Goal: Check status: Check status

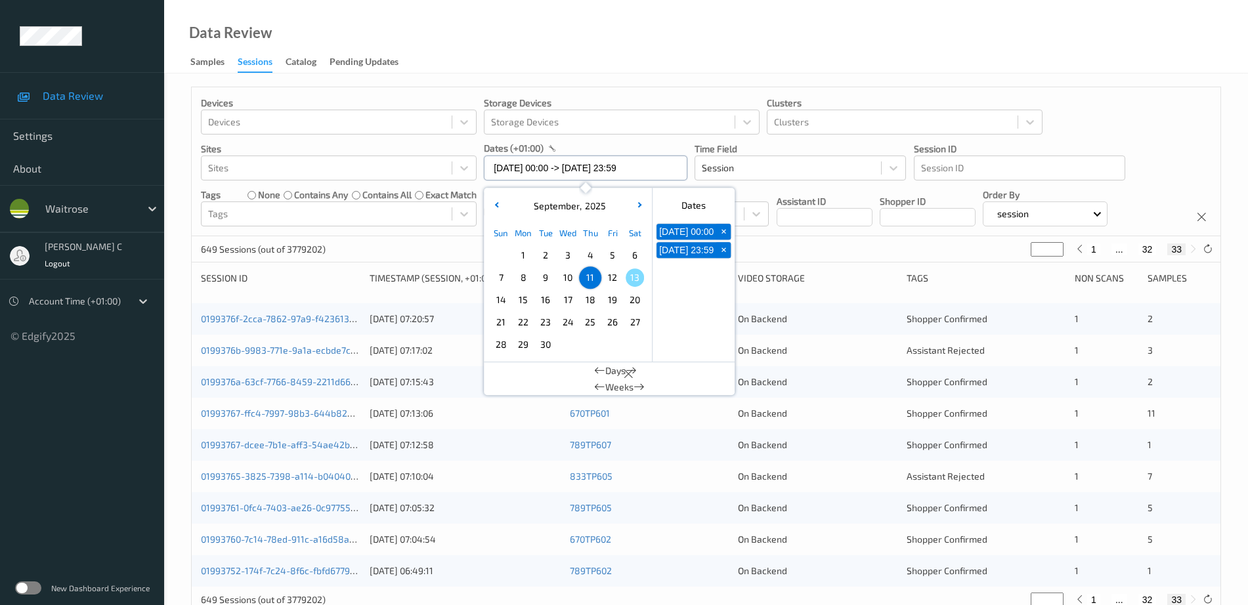
click at [540, 173] on input "[DATE] 00:00 -> [DATE] 23:59" at bounding box center [585, 168] width 203 height 25
click at [573, 284] on span "10" at bounding box center [567, 277] width 18 height 18
type input "[DATE] 00:00"
type input "*"
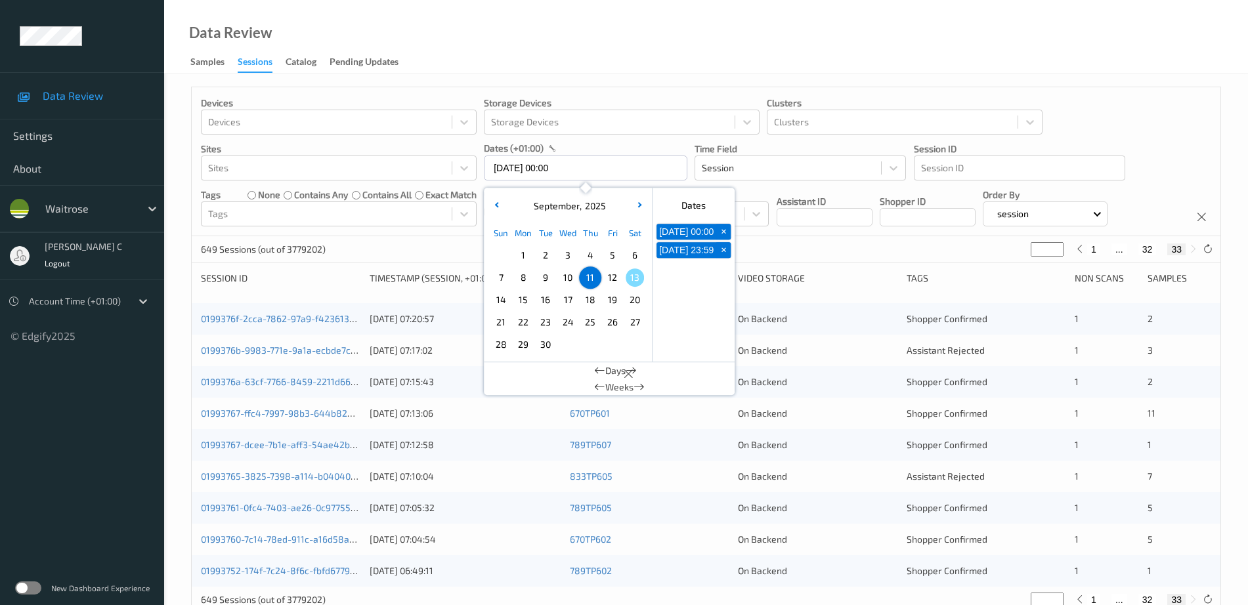
click at [573, 284] on span "10" at bounding box center [567, 277] width 18 height 18
type input "[DATE] 00:00 -> [DATE] 23:59"
click at [677, 80] on div "Devices Devices Storage Devices Storage Devices Clusters Clusters Sites Sites d…" at bounding box center [705, 358] width 1083 height 568
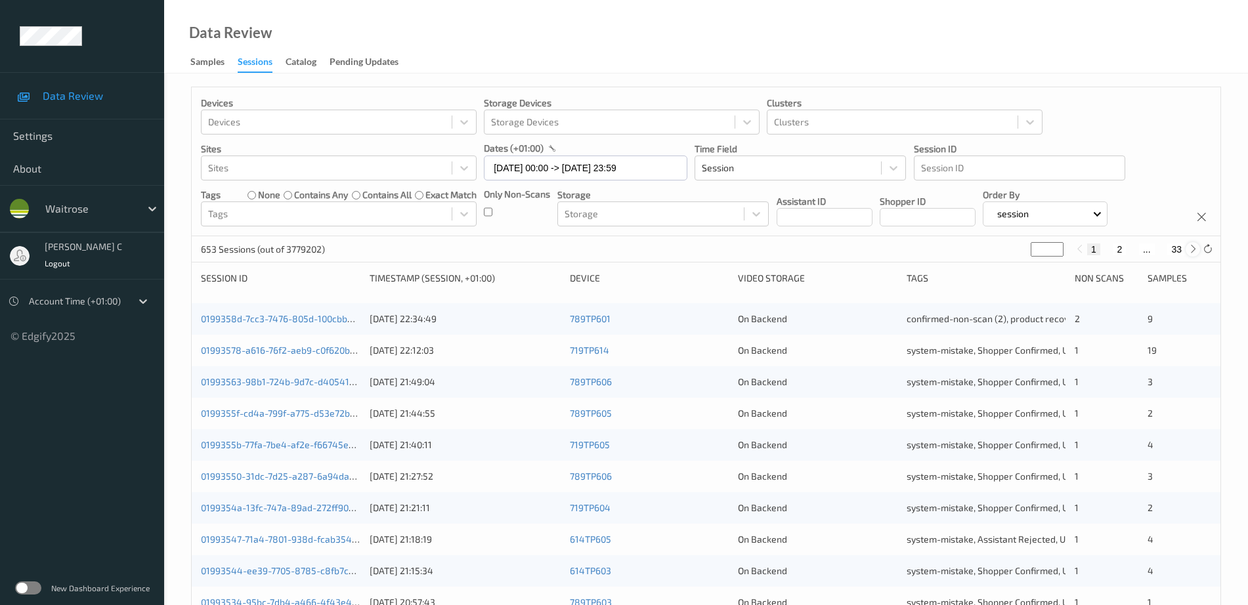
click at [1191, 249] on icon at bounding box center [1193, 249] width 10 height 10
type input "*"
click at [1039, 242] on input "*" at bounding box center [1046, 249] width 33 height 14
type input "*"
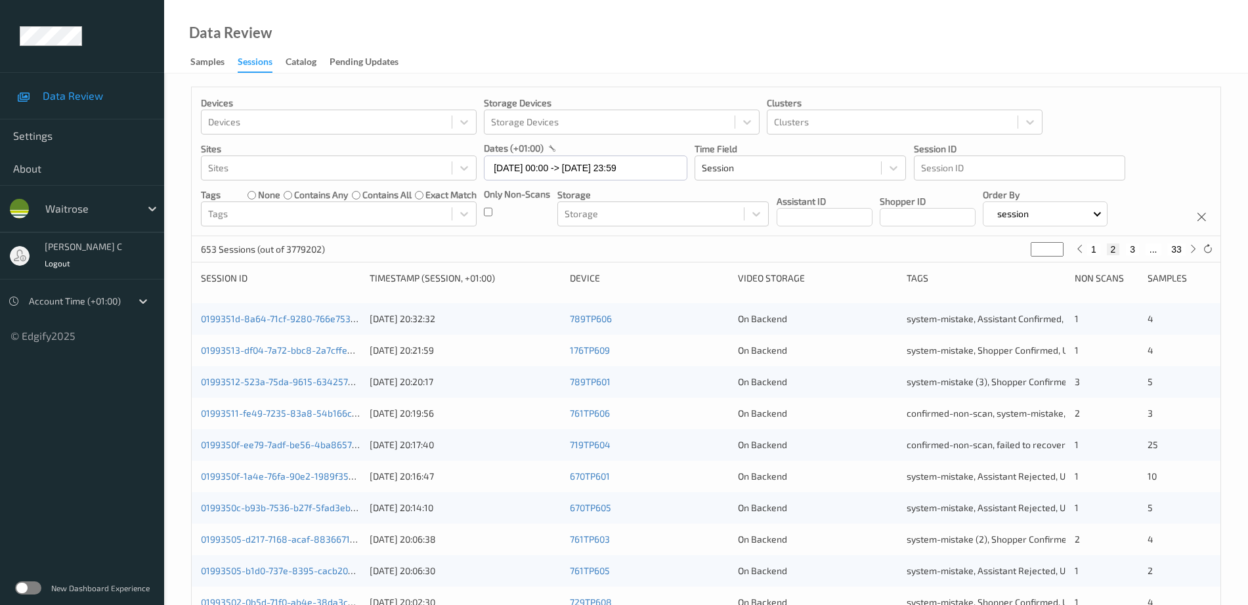
type input "*"
type input "**"
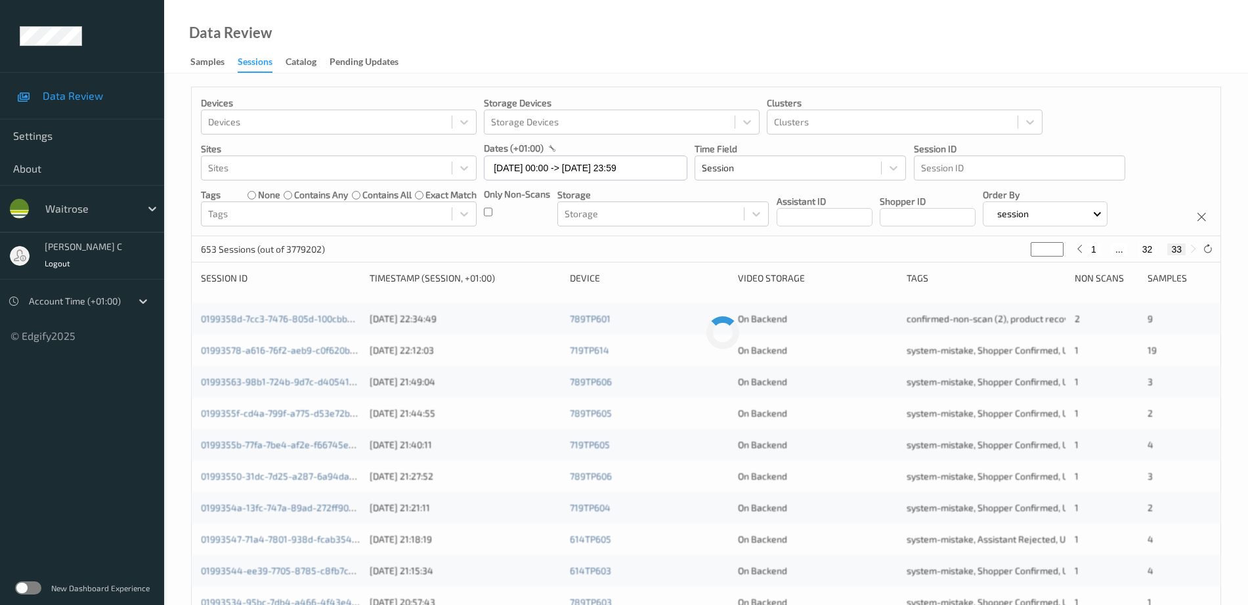
type input "*"
type input "**"
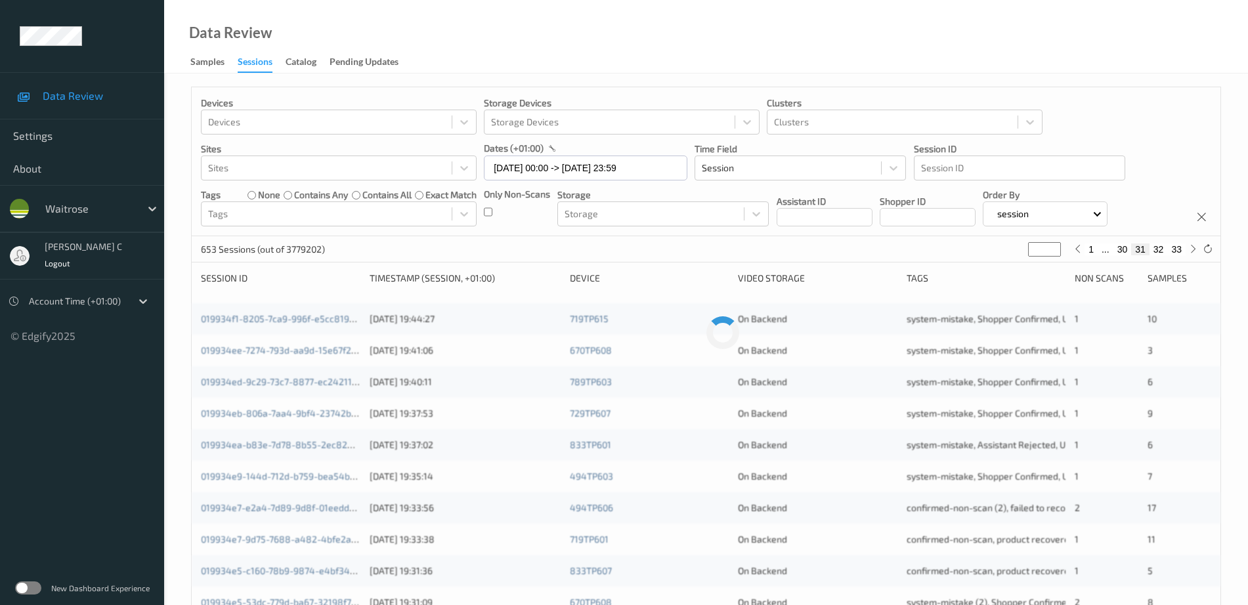
click at [1133, 32] on div "Data Review Samples Sessions Catalog Pending Updates" at bounding box center [705, 37] width 1083 height 74
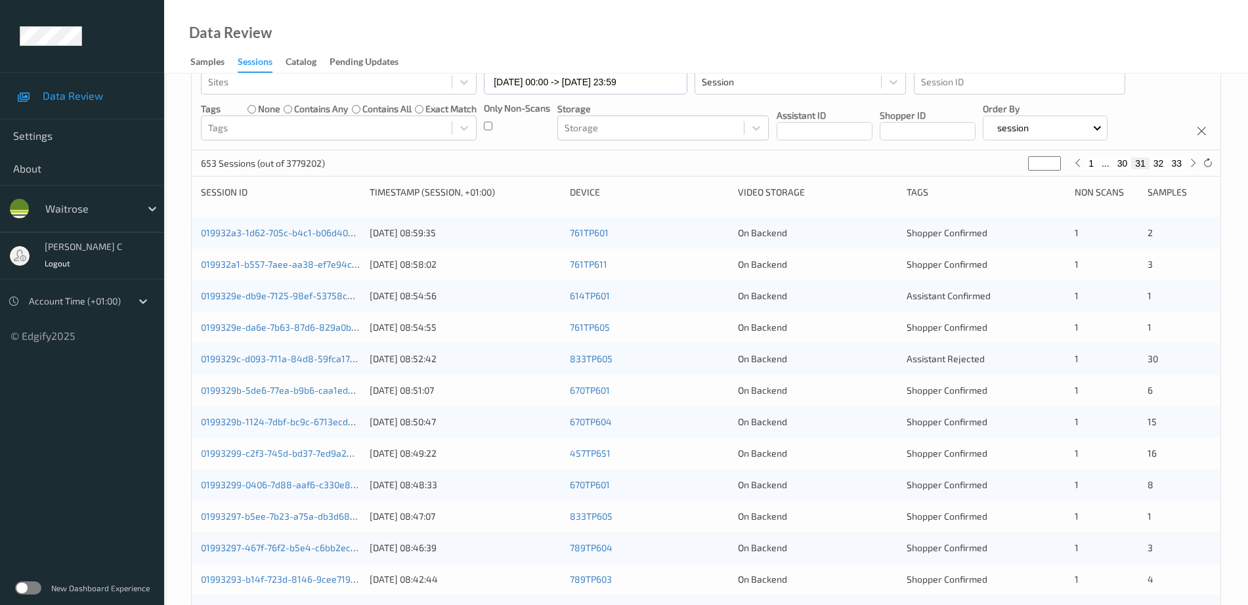
scroll to position [78, 0]
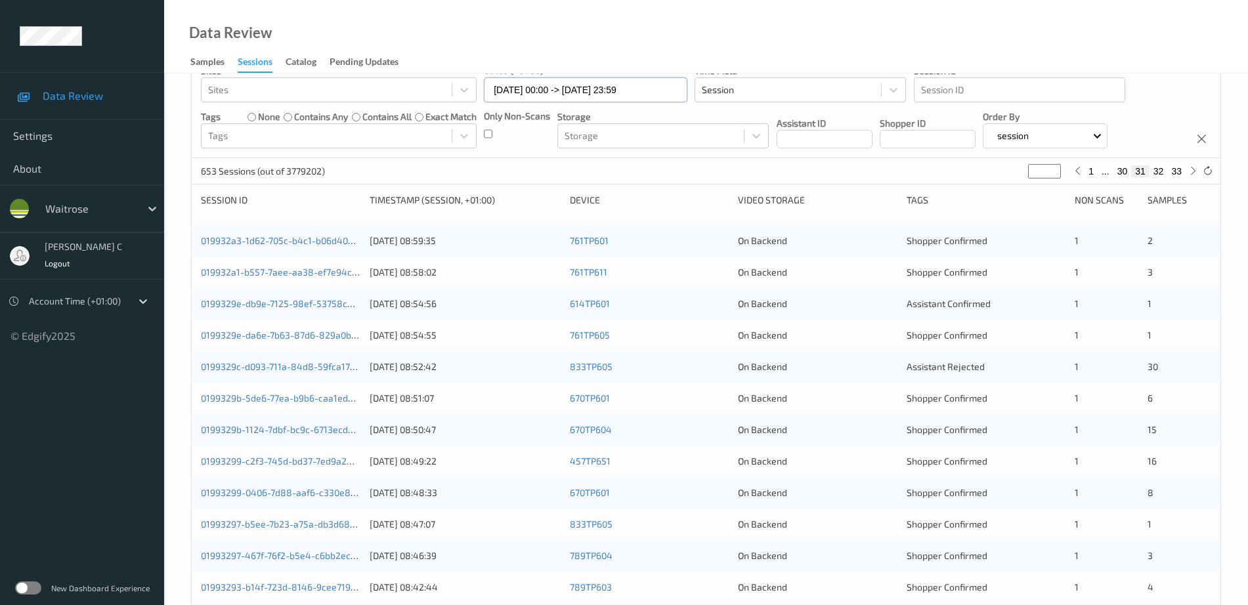
click at [605, 98] on input "[DATE] 00:00 -> [DATE] 23:59" at bounding box center [585, 89] width 203 height 25
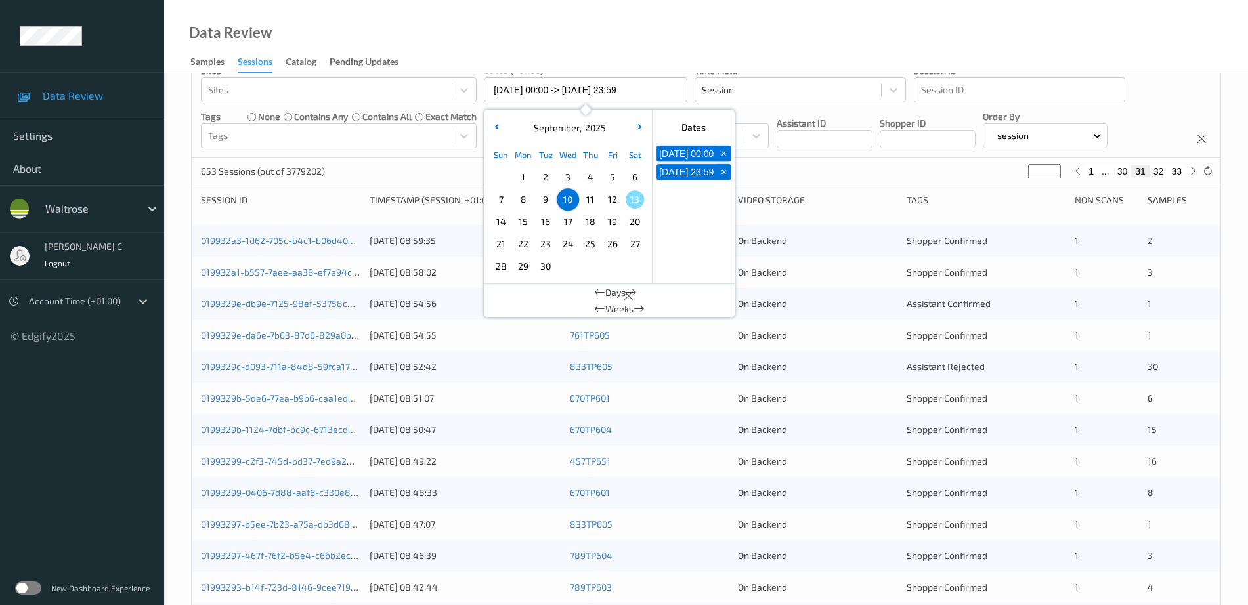
click at [614, 204] on span "12" at bounding box center [612, 199] width 18 height 18
type input "[DATE] 00:00 -> [DATE] 23:59"
type input "*"
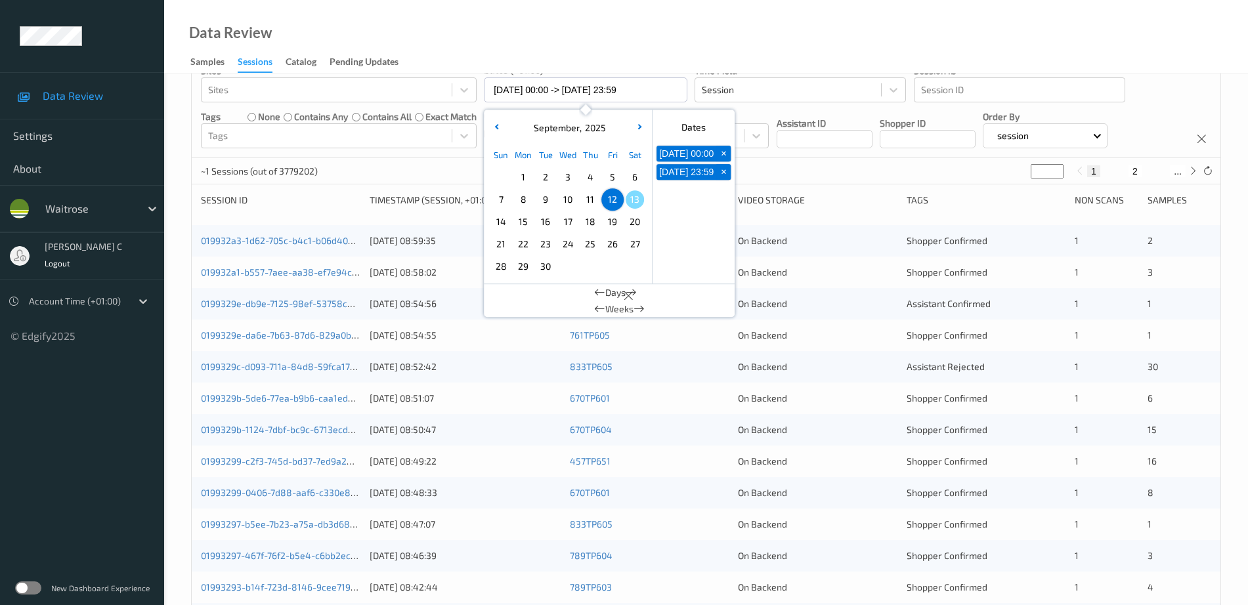
scroll to position [0, 0]
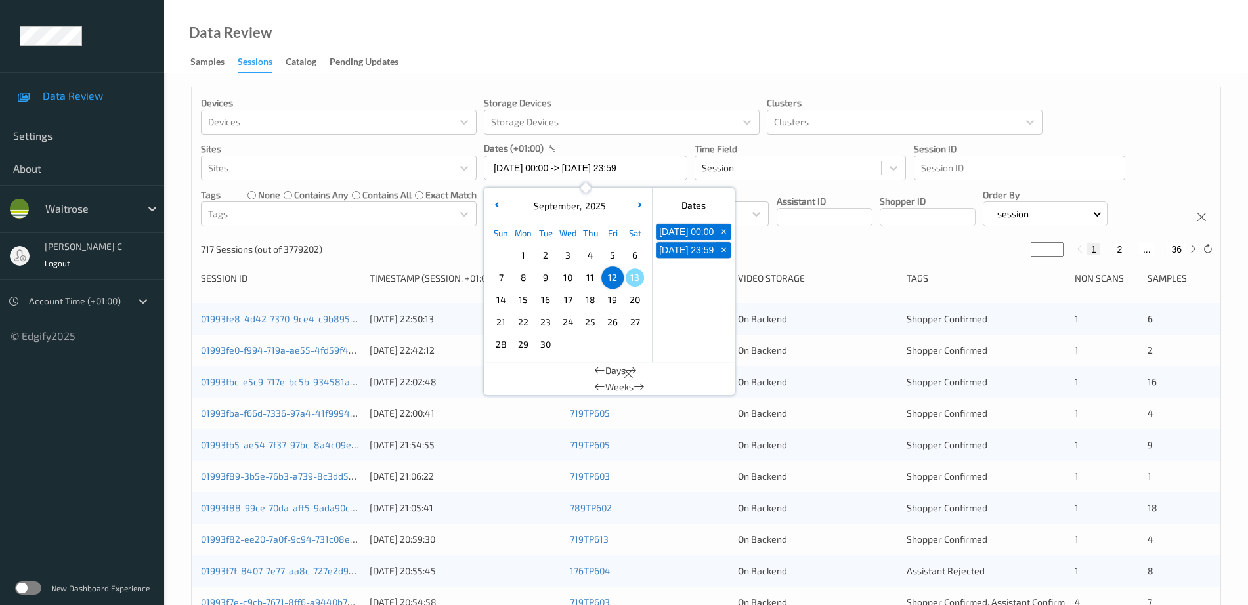
click at [718, 65] on div "Data Review Samples Sessions Catalog Pending Updates" at bounding box center [705, 37] width 1083 height 74
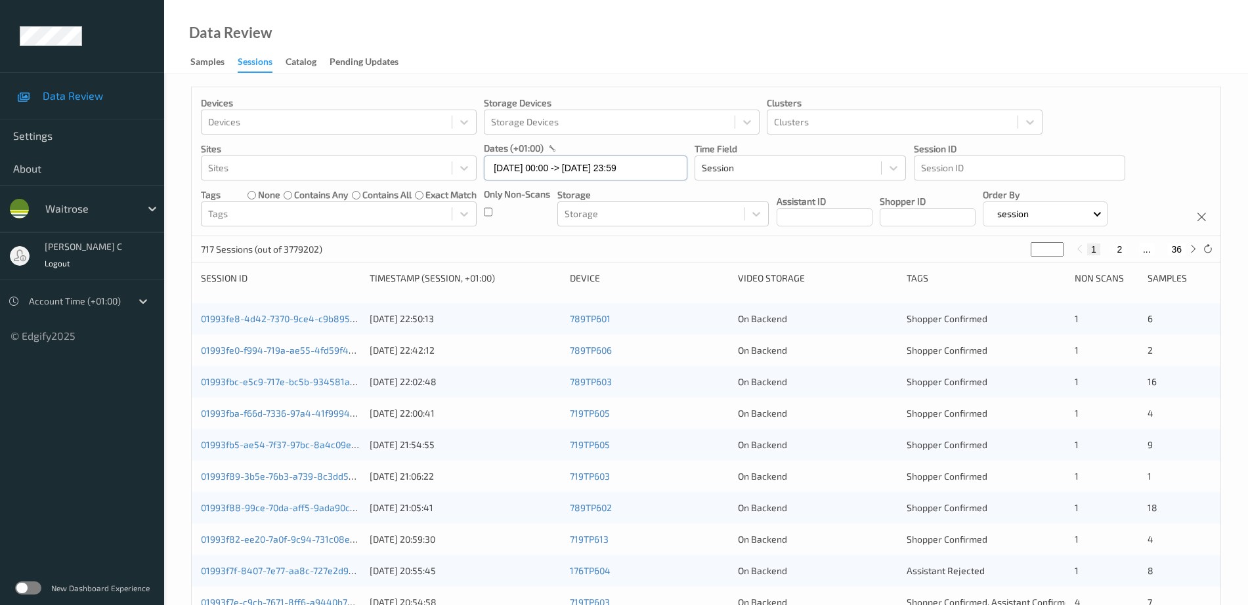
click at [570, 165] on input "[DATE] 00:00 -> [DATE] 23:59" at bounding box center [585, 168] width 203 height 25
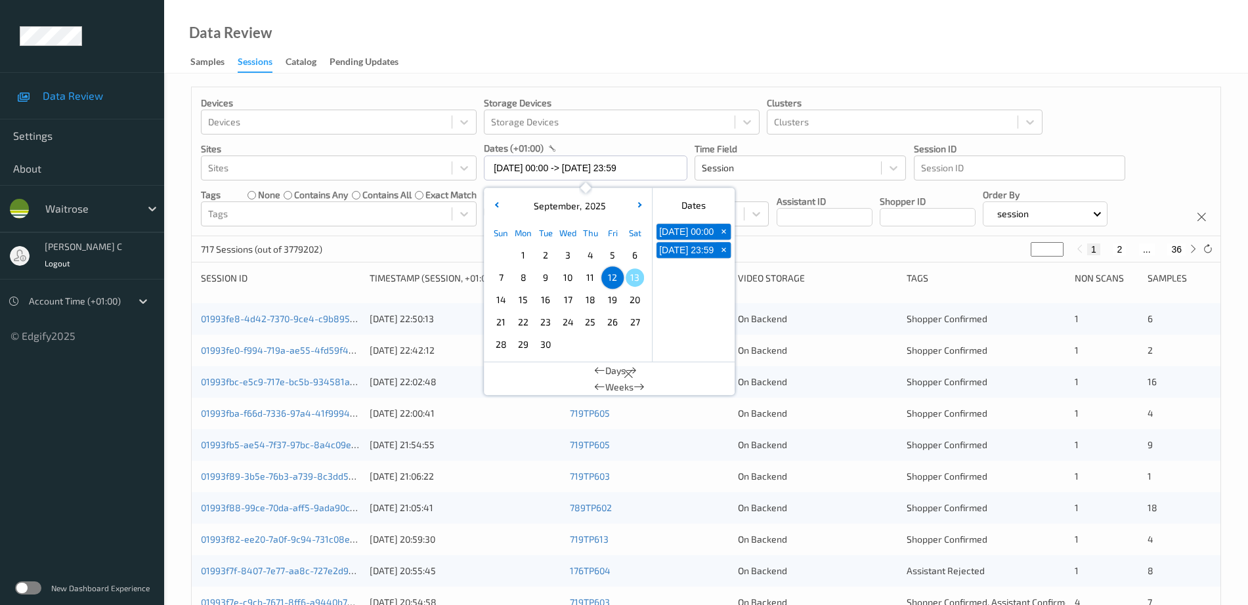
click at [570, 283] on span "10" at bounding box center [567, 277] width 18 height 18
type input "[DATE] 00:00 -> [DATE] 23:59"
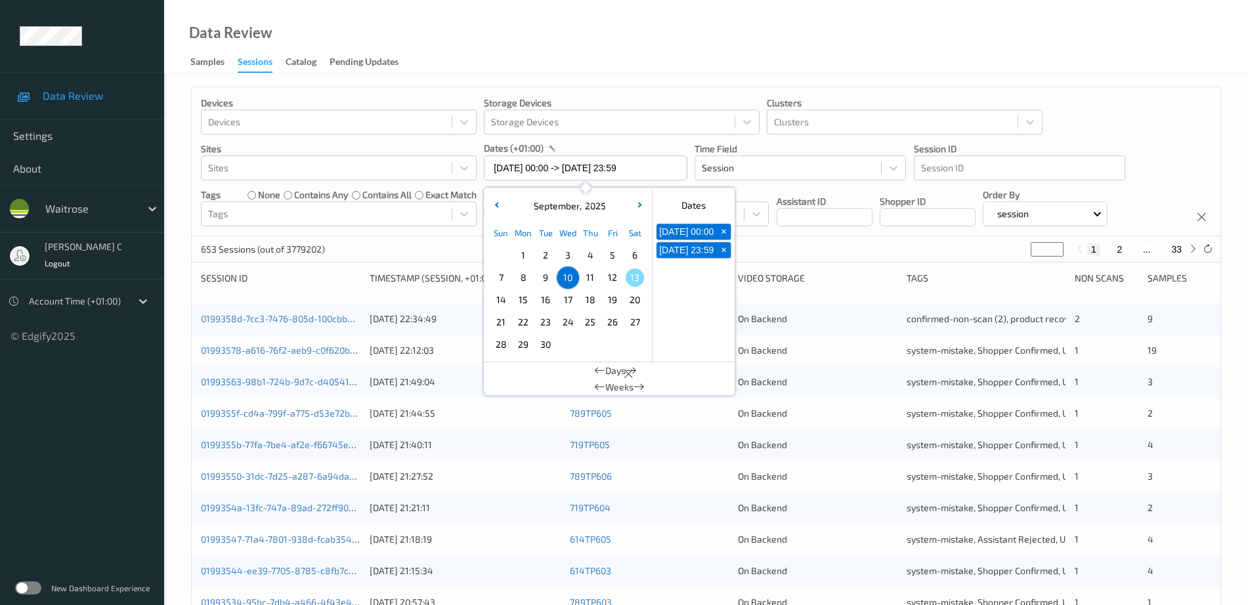
click at [1072, 83] on div "Devices Devices Storage Devices Storage Devices Clusters Clusters Sites Sites d…" at bounding box center [705, 531] width 1083 height 914
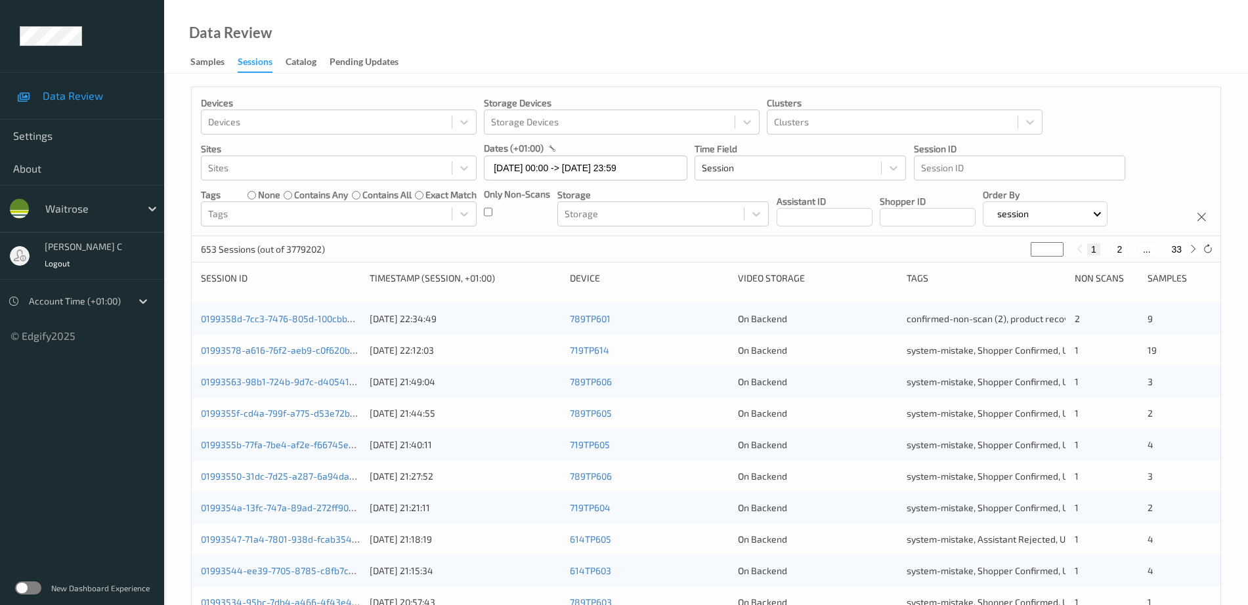
click at [1042, 247] on input "*" at bounding box center [1046, 249] width 33 height 14
type input "**"
type input "*"
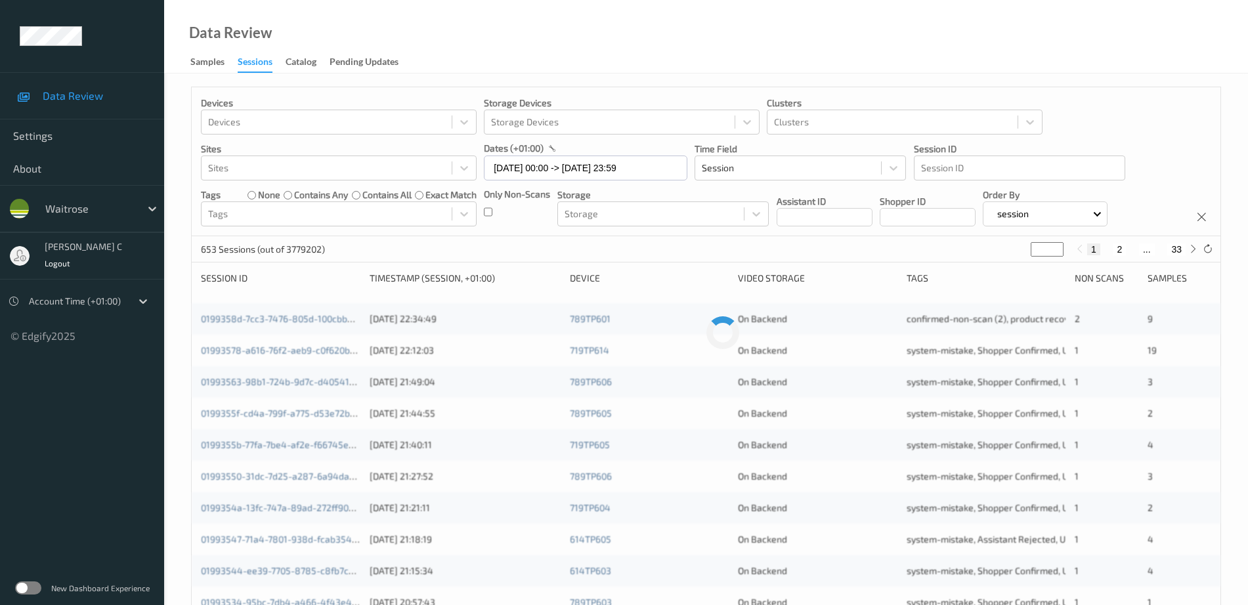
type input "**"
type input "*"
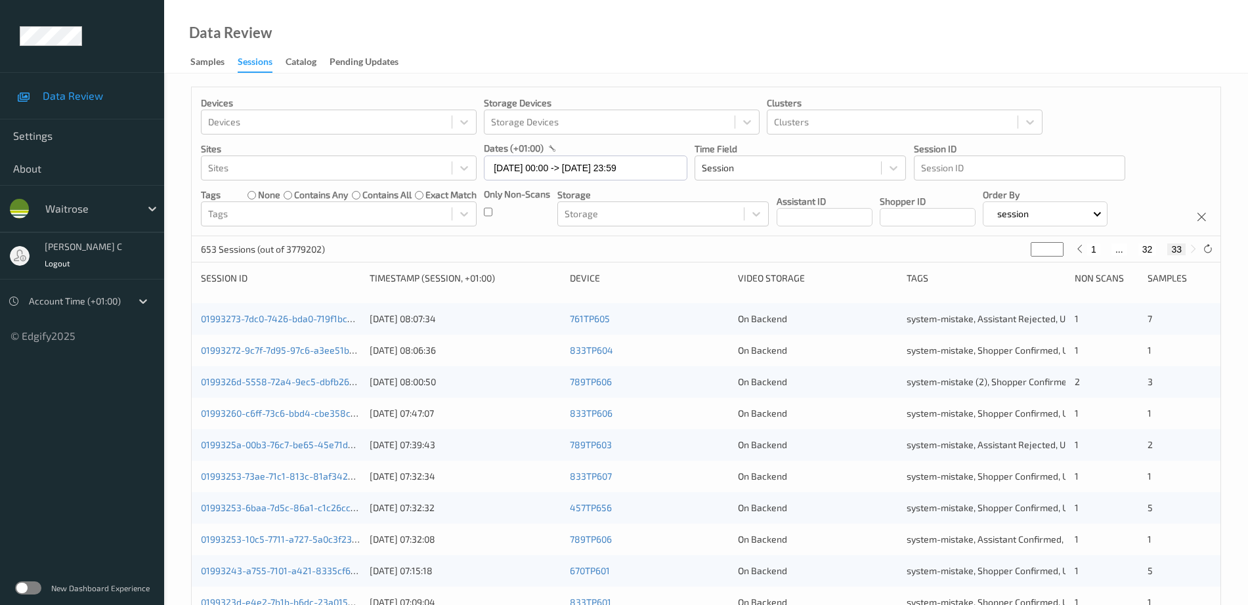
type input "*"
type input "**"
type input "*"
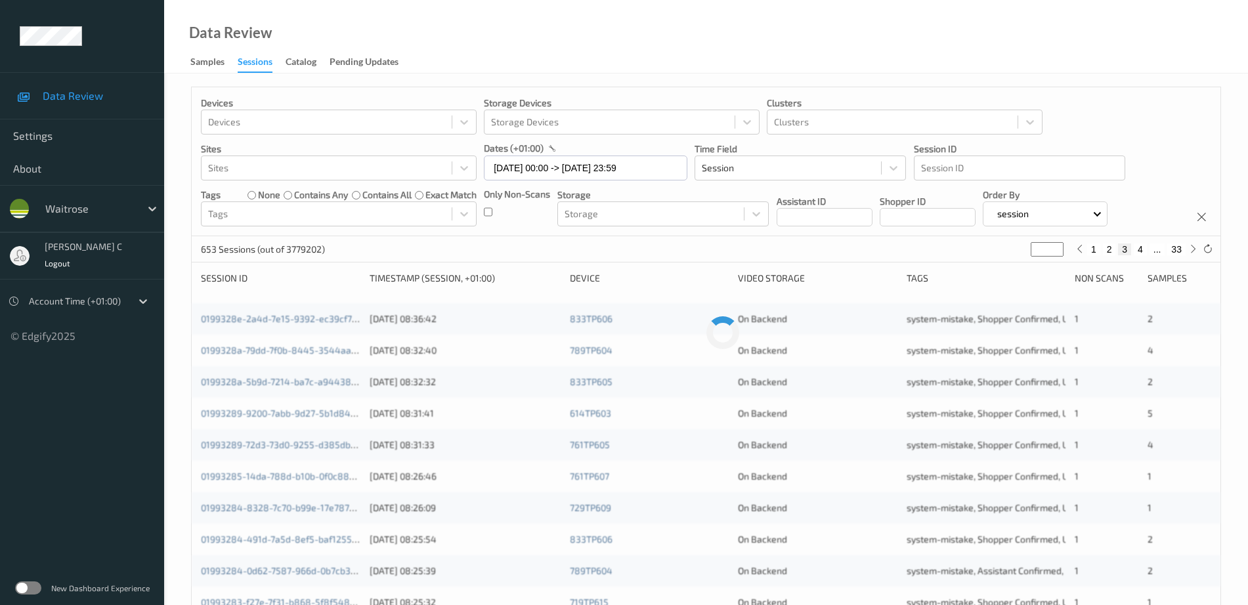
type input "**"
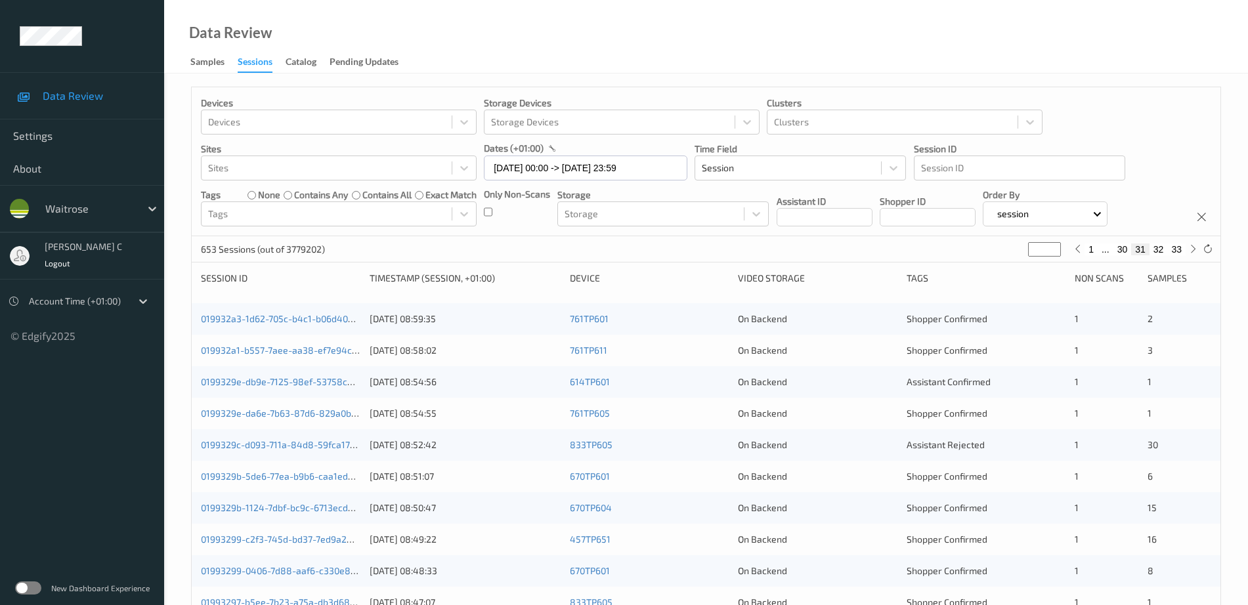
type input "**"
click at [1118, 74] on div "Devices Devices Storage Devices Storage Devices Clusters Clusters Sites Sites d…" at bounding box center [705, 531] width 1083 height 914
click at [620, 171] on input "[DATE] 00:00 -> [DATE] 23:59" at bounding box center [585, 168] width 203 height 25
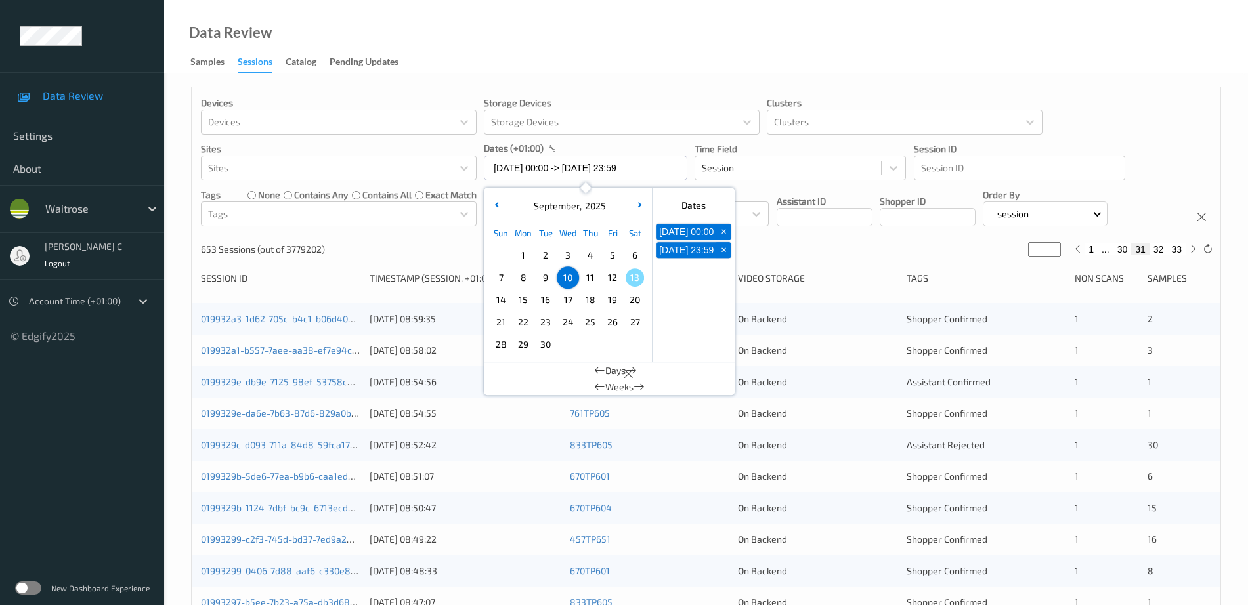
click at [609, 284] on span "12" at bounding box center [612, 277] width 18 height 18
type input "[DATE] 00:00"
type input "*"
click at [609, 284] on span "12" at bounding box center [612, 277] width 18 height 18
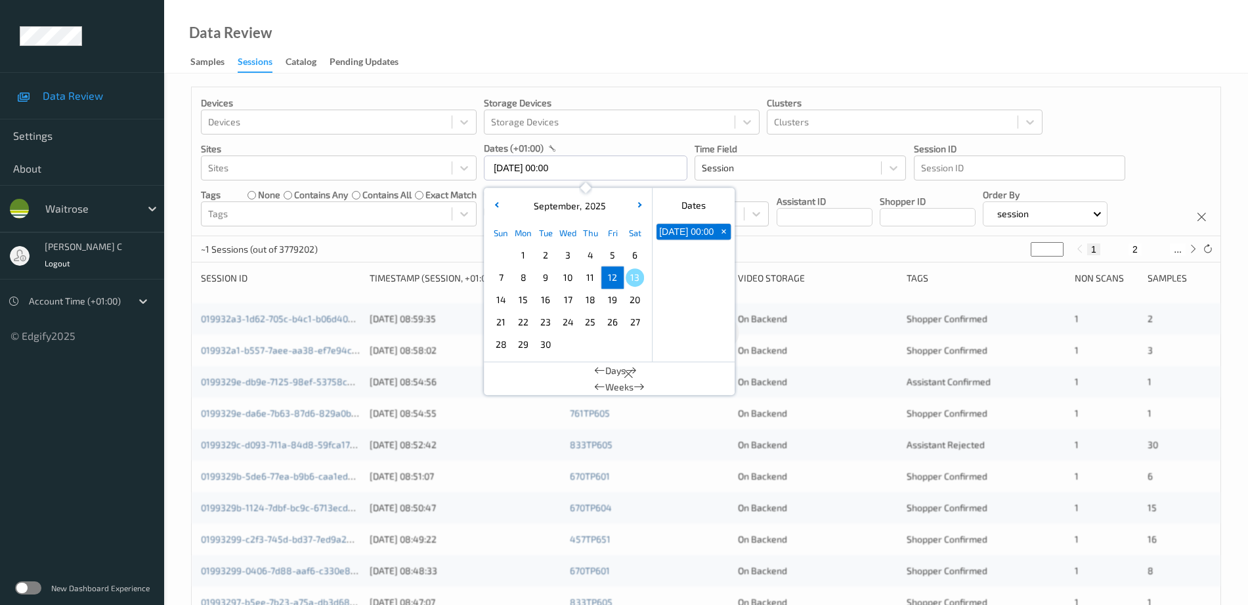
type input "[DATE] 00:00 -> [DATE] 23:59"
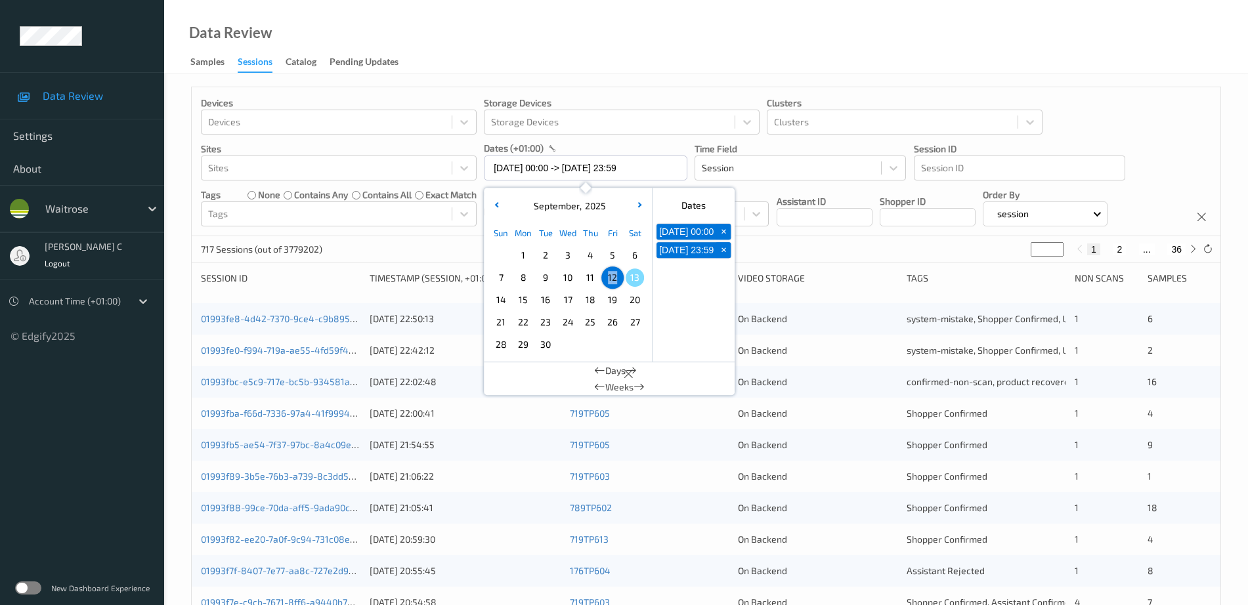
click at [1121, 253] on button "2" at bounding box center [1118, 249] width 13 height 12
type input "*"
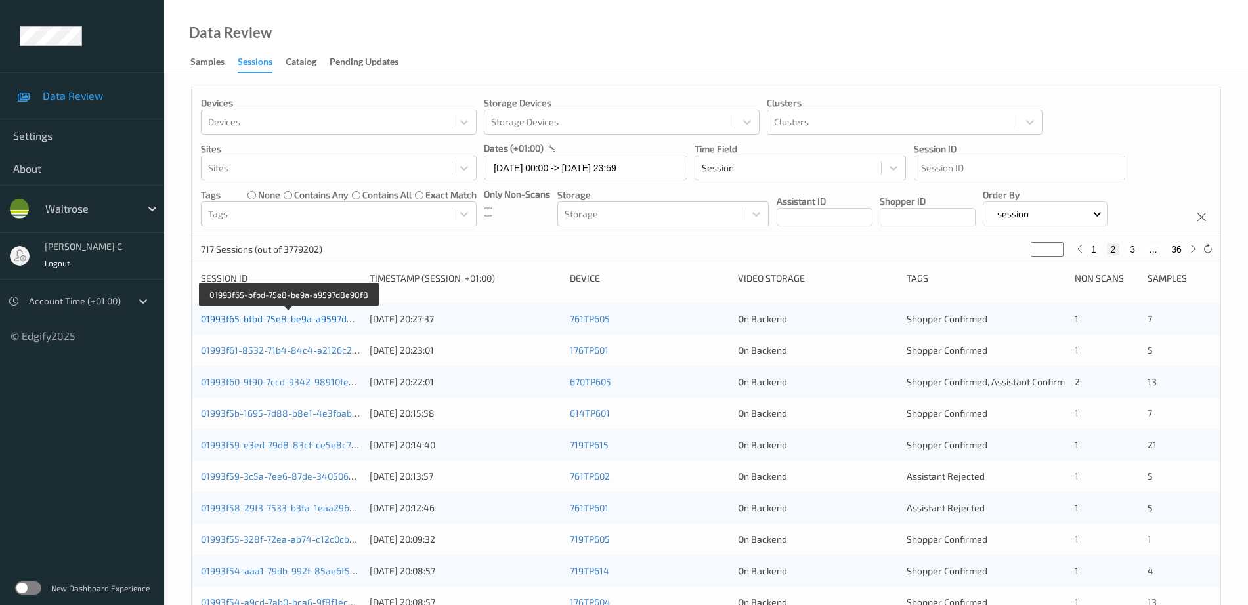
click at [307, 318] on link "01993f65-bfbd-75e8-be9a-a9597d8e98f8" at bounding box center [289, 318] width 177 height 11
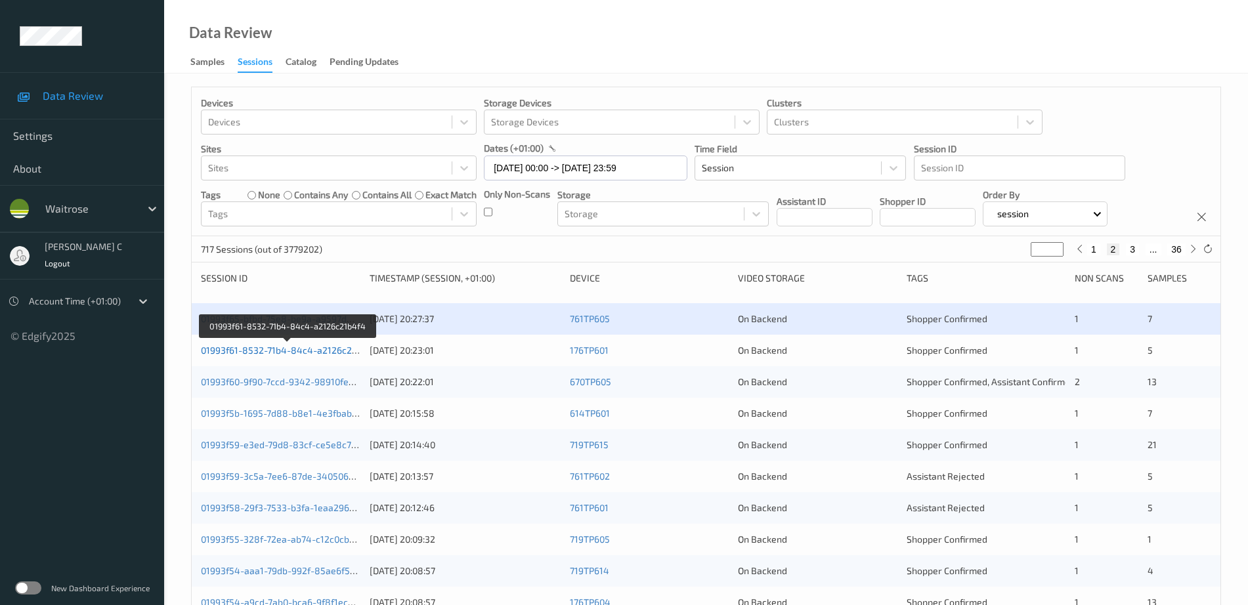
click at [314, 348] on link "01993f61-8532-71b4-84c4-a2126c21b4f4" at bounding box center [288, 350] width 175 height 11
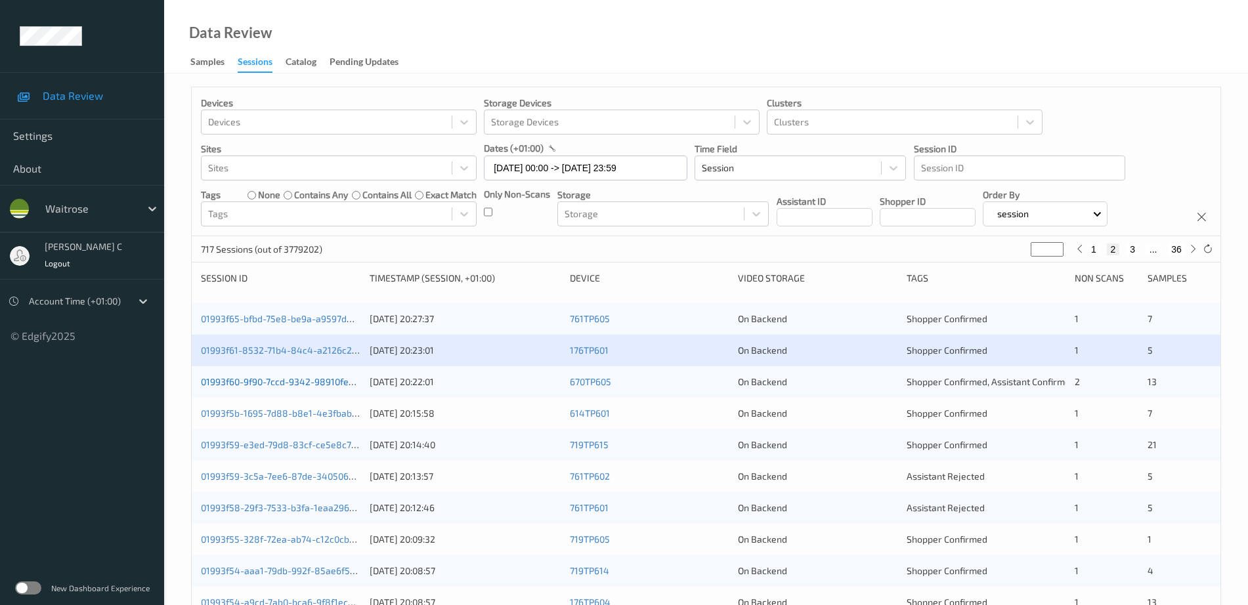
click at [324, 384] on link "01993f60-9f90-7ccd-9342-98910fe2b52d" at bounding box center [288, 381] width 174 height 11
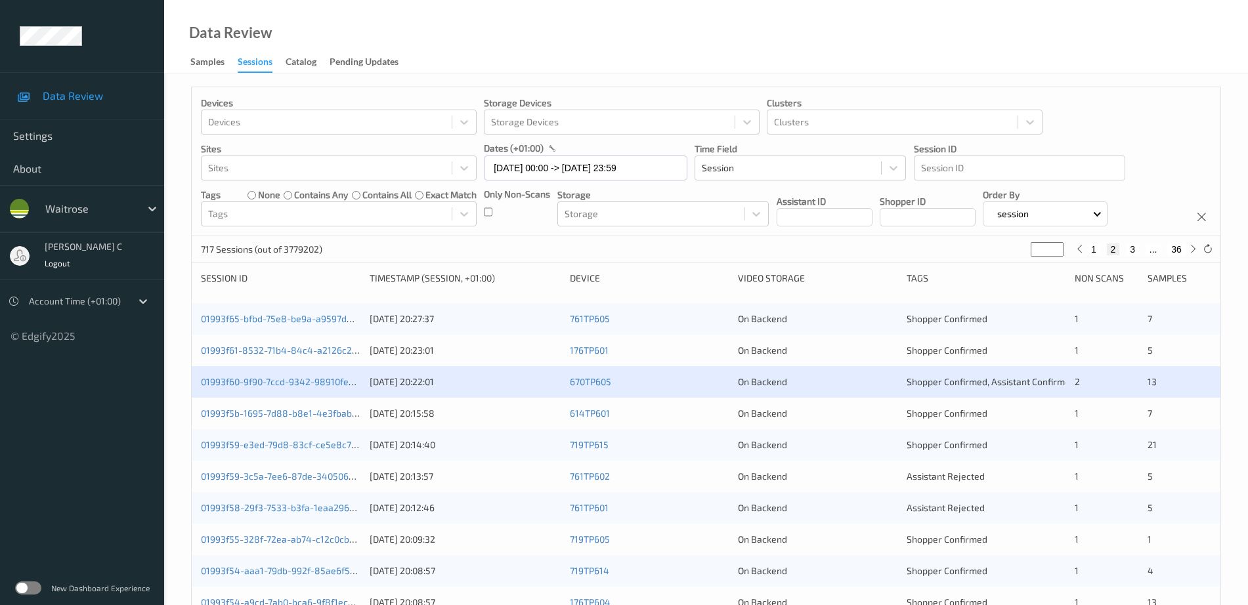
click at [1112, 253] on button "2" at bounding box center [1112, 249] width 13 height 12
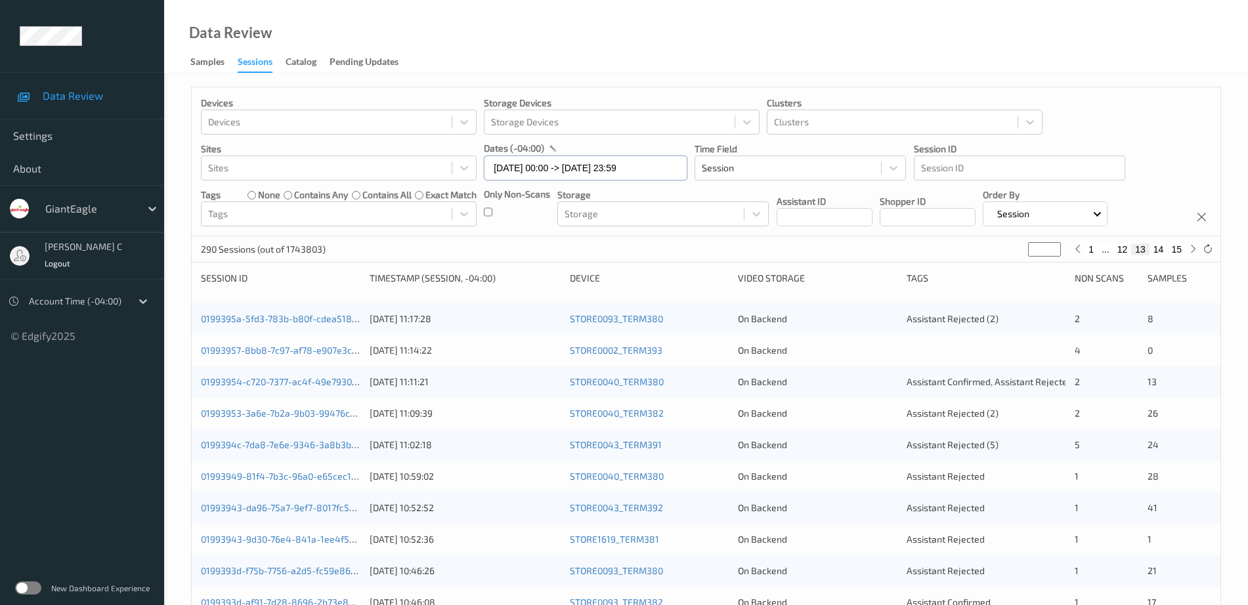
click at [585, 161] on input "[DATE] 00:00 -> [DATE] 23:59" at bounding box center [585, 168] width 203 height 25
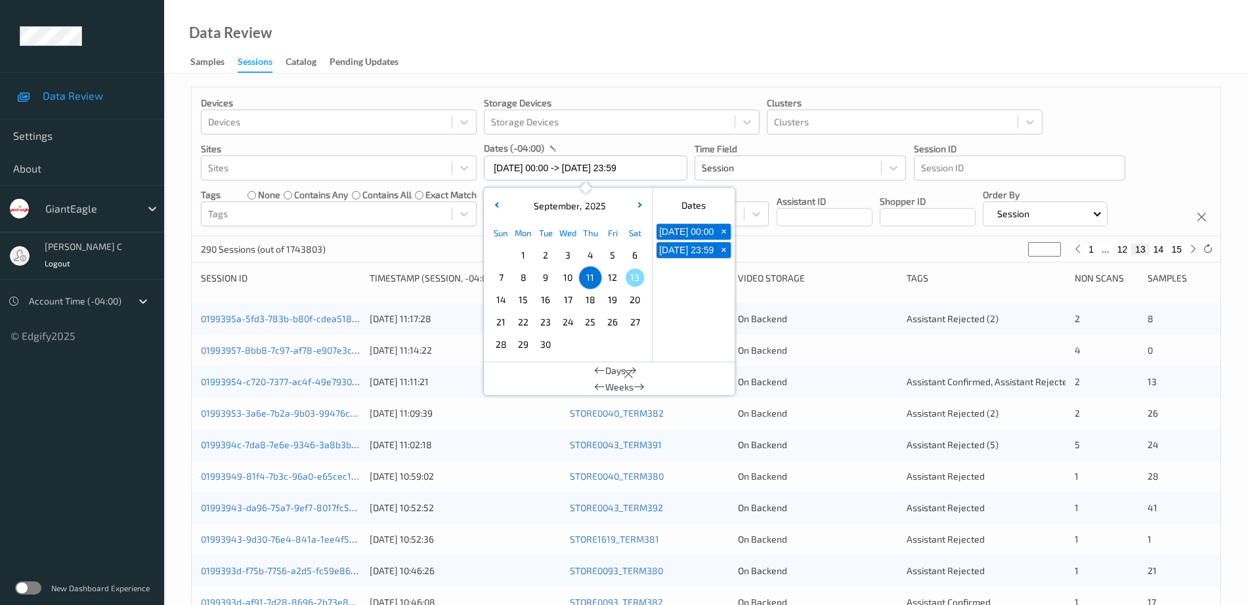
click at [614, 280] on span "12" at bounding box center [612, 277] width 18 height 18
type input "[DATE] 00:00"
type input "*"
click at [614, 280] on span "12" at bounding box center [612, 277] width 18 height 18
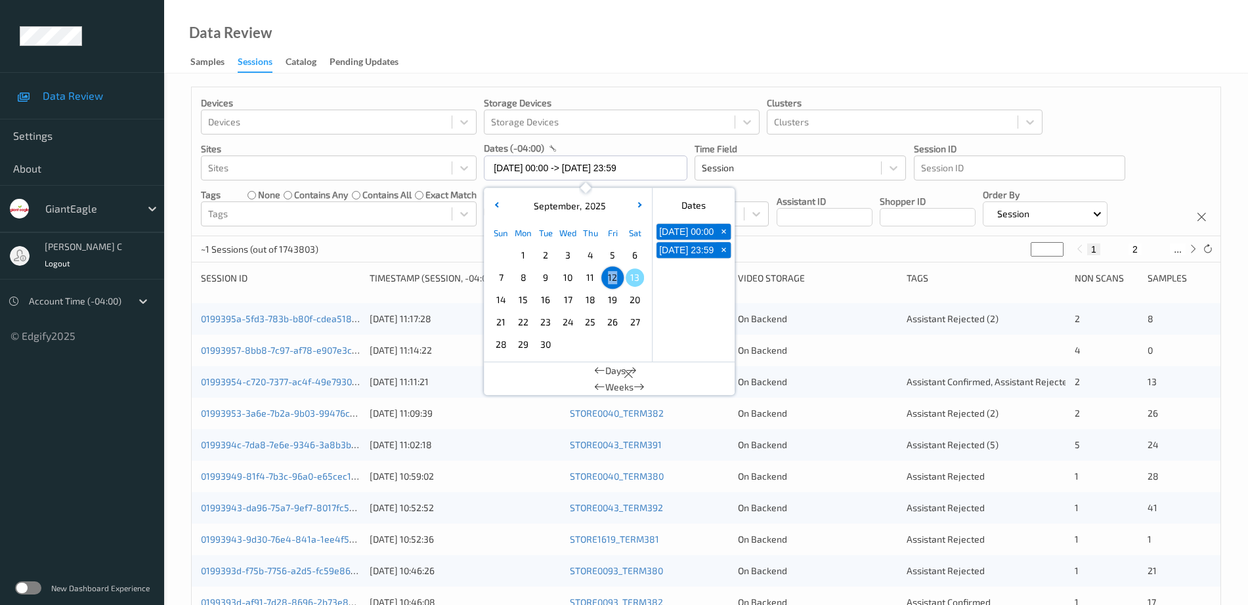
click at [642, 59] on div "Data Review Samples Sessions Catalog Pending Updates" at bounding box center [705, 37] width 1083 height 74
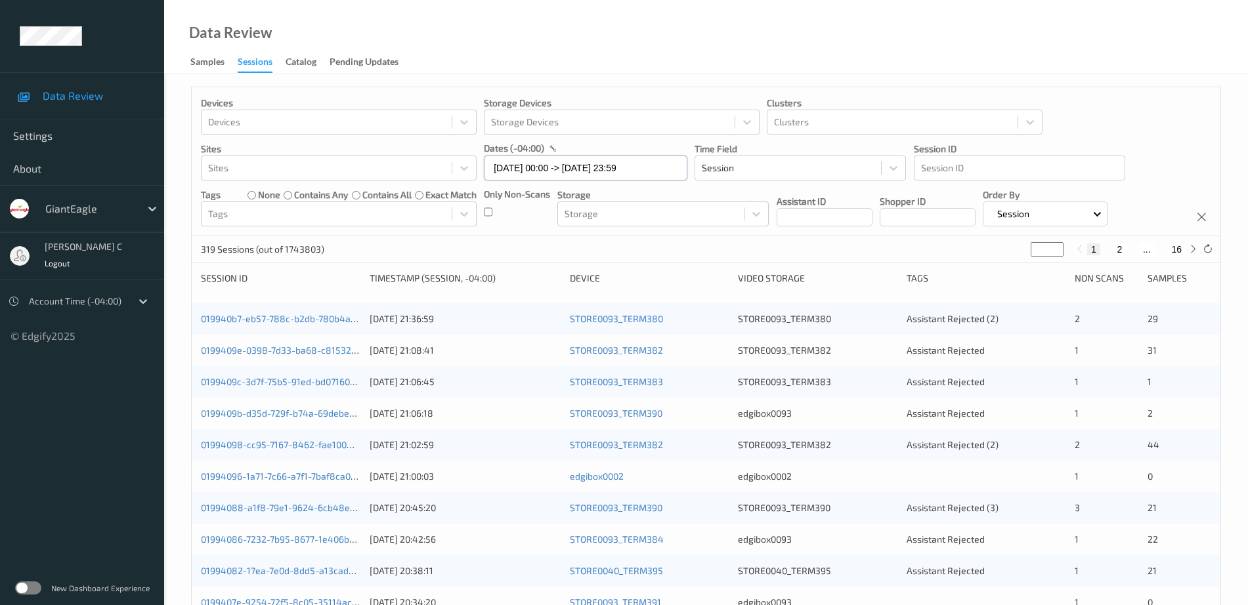
click at [527, 160] on input "[DATE] 00:00 -> [DATE] 23:59" at bounding box center [585, 168] width 203 height 25
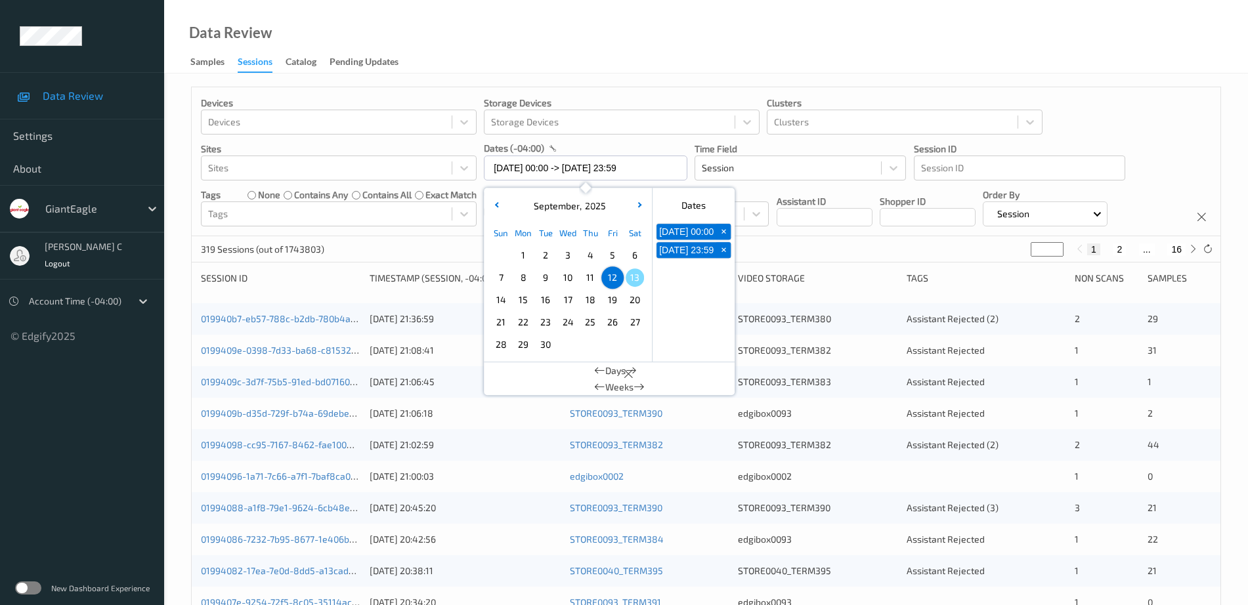
click at [607, 276] on span "12" at bounding box center [612, 277] width 18 height 18
type input "[DATE] 00:00 -> [DATE] 23:59"
click at [645, 8] on div "Data Review Samples Sessions Catalog Pending Updates" at bounding box center [705, 37] width 1083 height 74
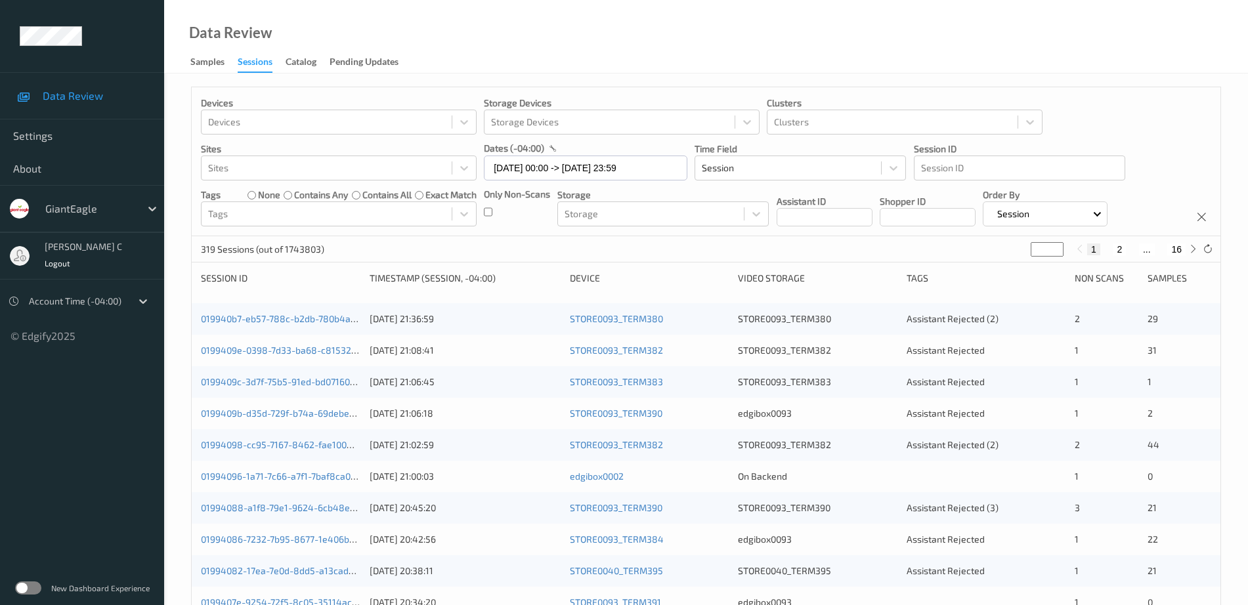
click at [1119, 244] on button "2" at bounding box center [1118, 249] width 13 height 12
type input "*"
